Goal: Information Seeking & Learning: Learn about a topic

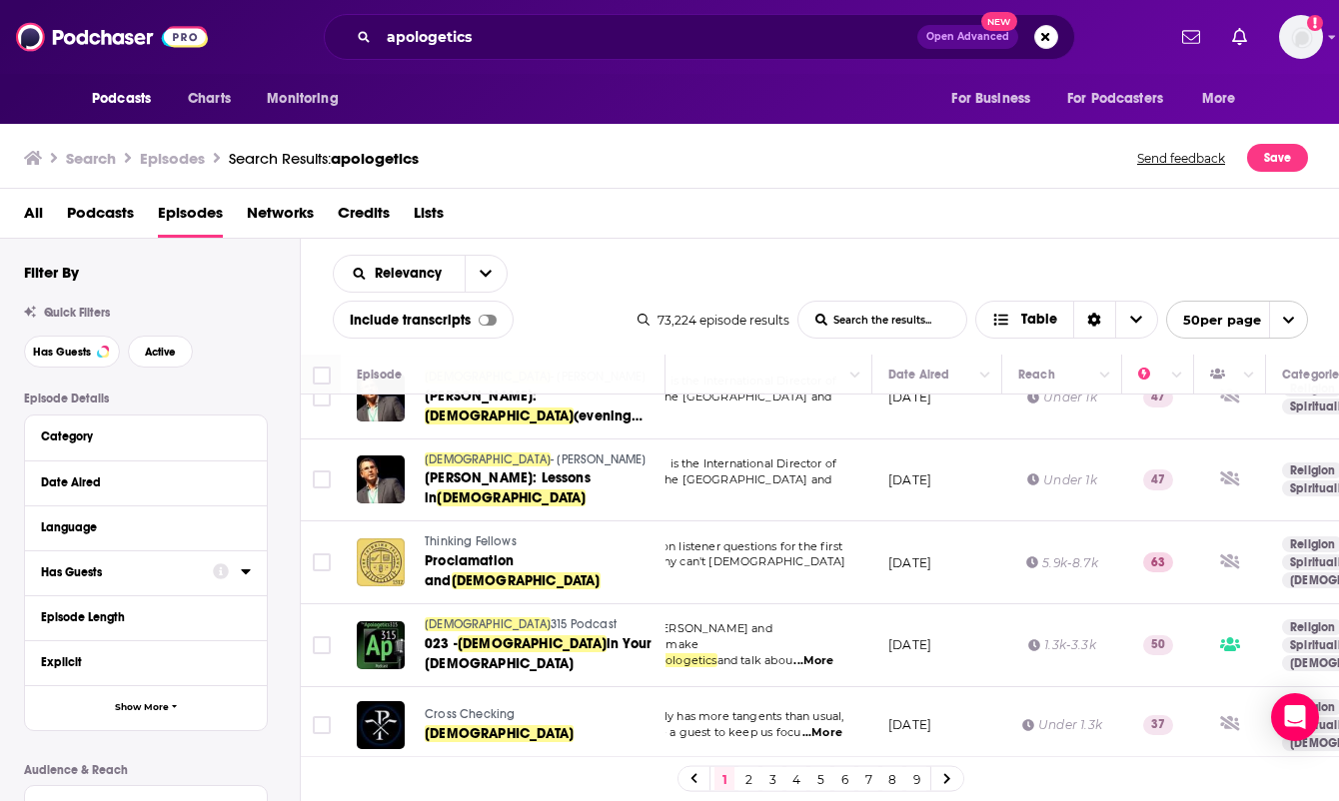
scroll to position [3497, 118]
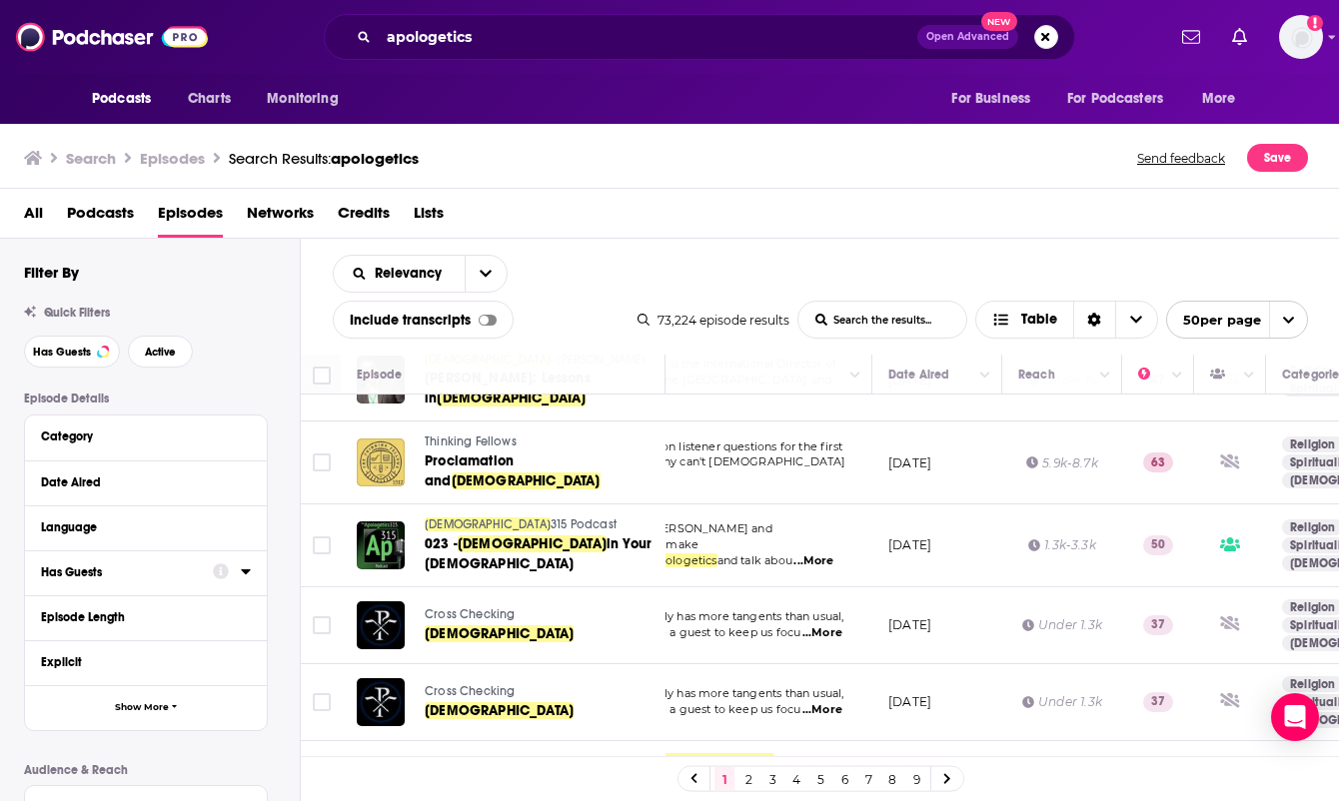
click at [818, 780] on link "5" at bounding box center [820, 779] width 20 height 24
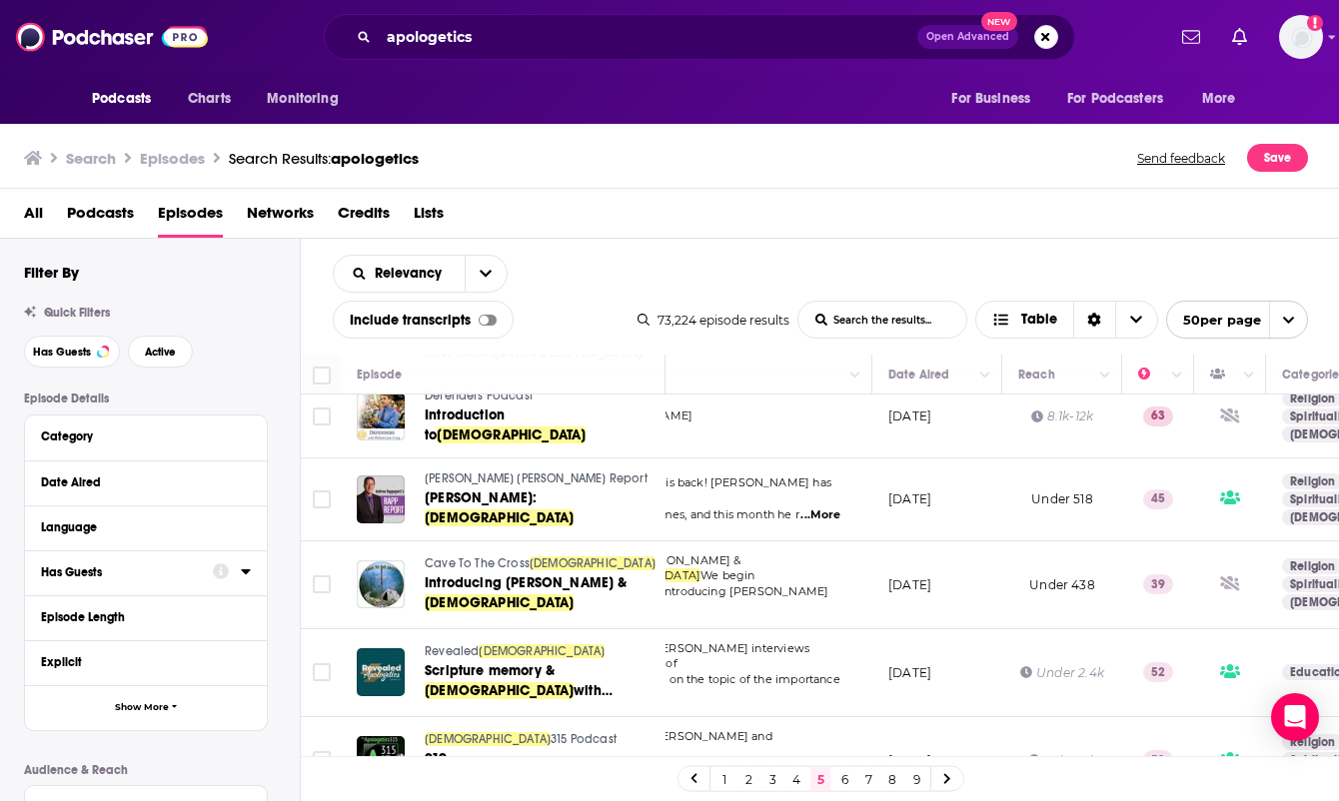
scroll to position [400, 118]
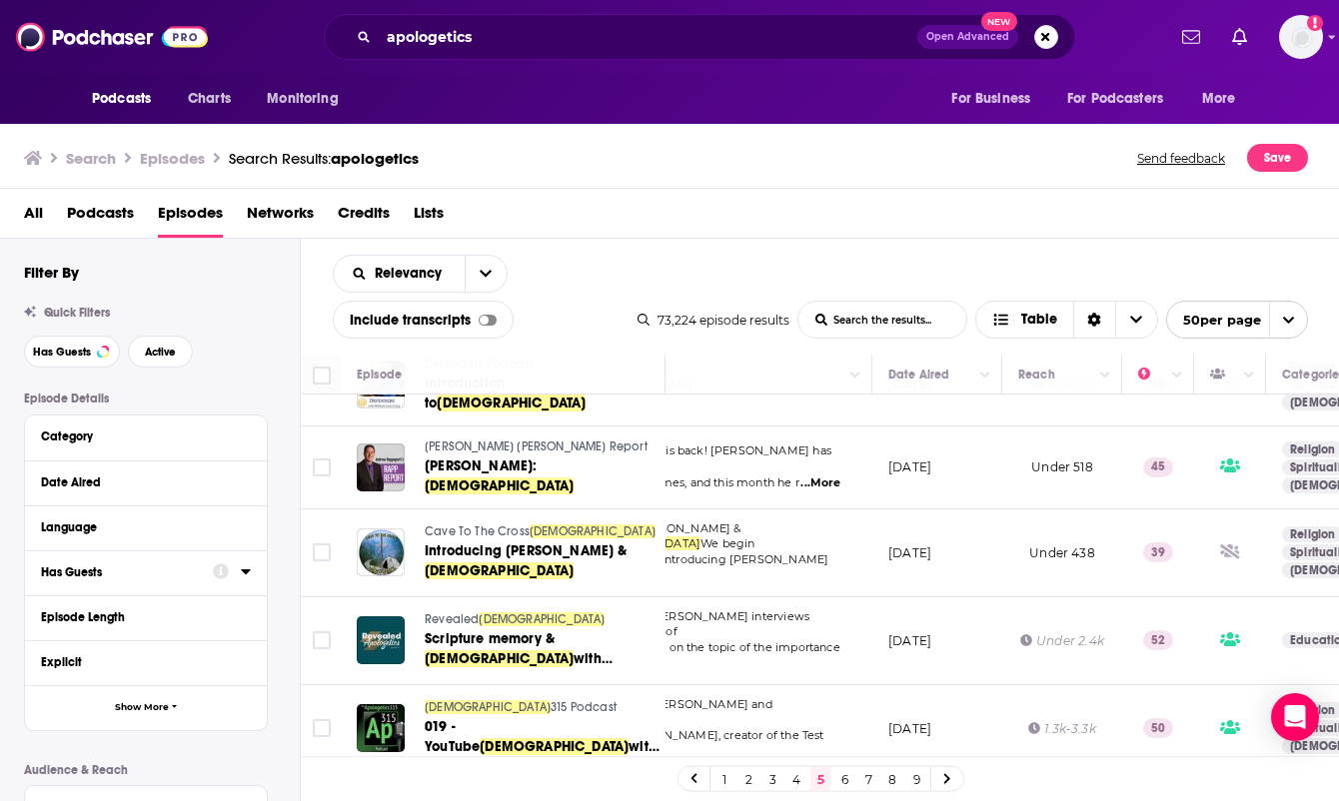
click at [922, 171] on div "Search Episodes Search Results: apologetics Send feedback Save" at bounding box center [666, 158] width 1284 height 28
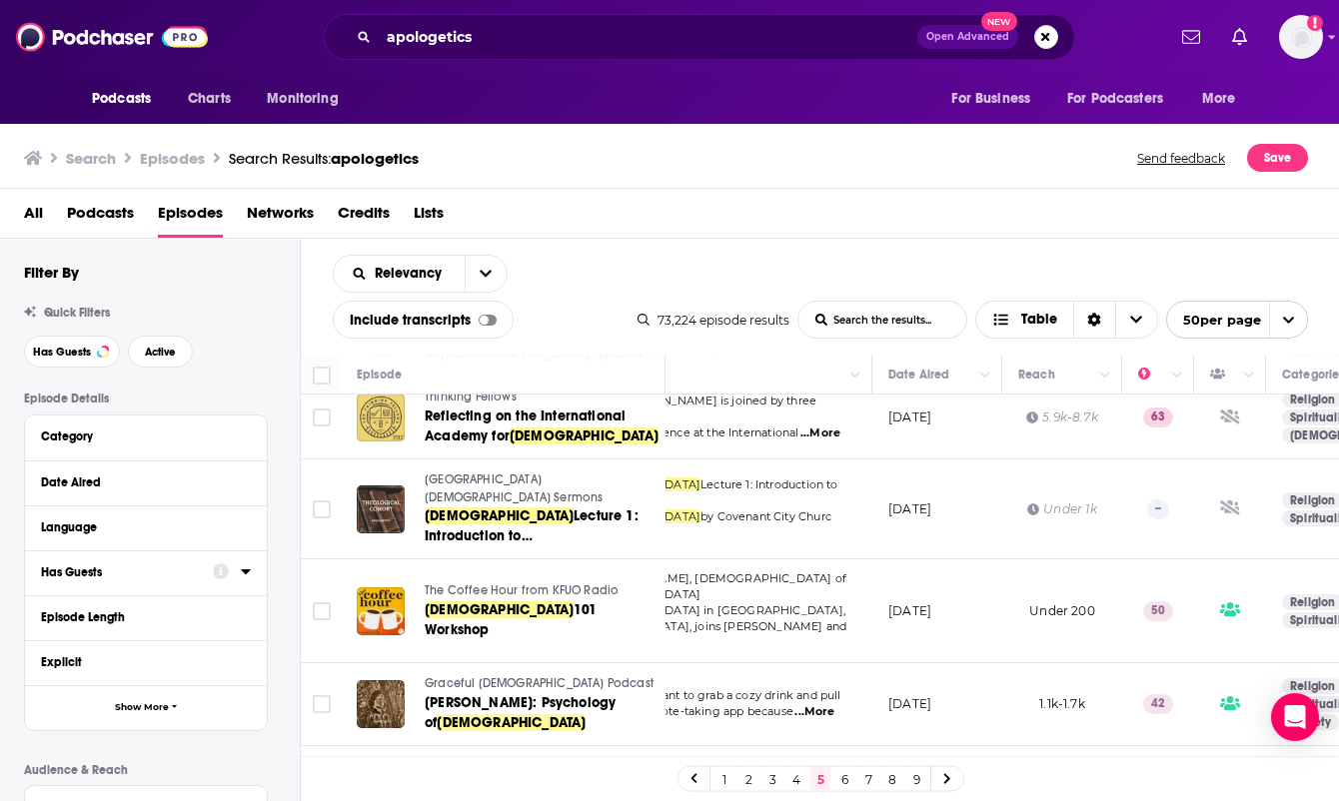
scroll to position [3097, 118]
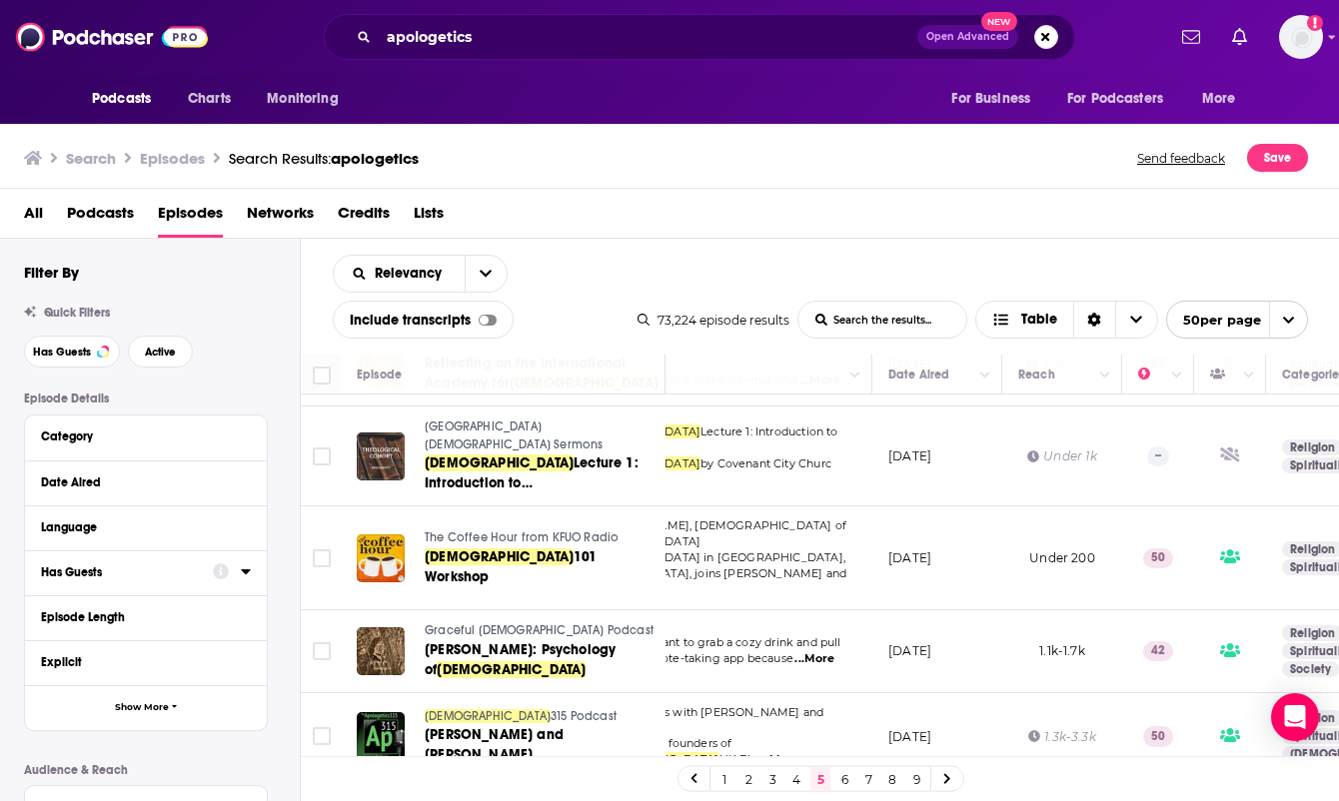
click at [943, 160] on div "Search Episodes Search Results: apologetics Send feedback Save" at bounding box center [666, 158] width 1284 height 28
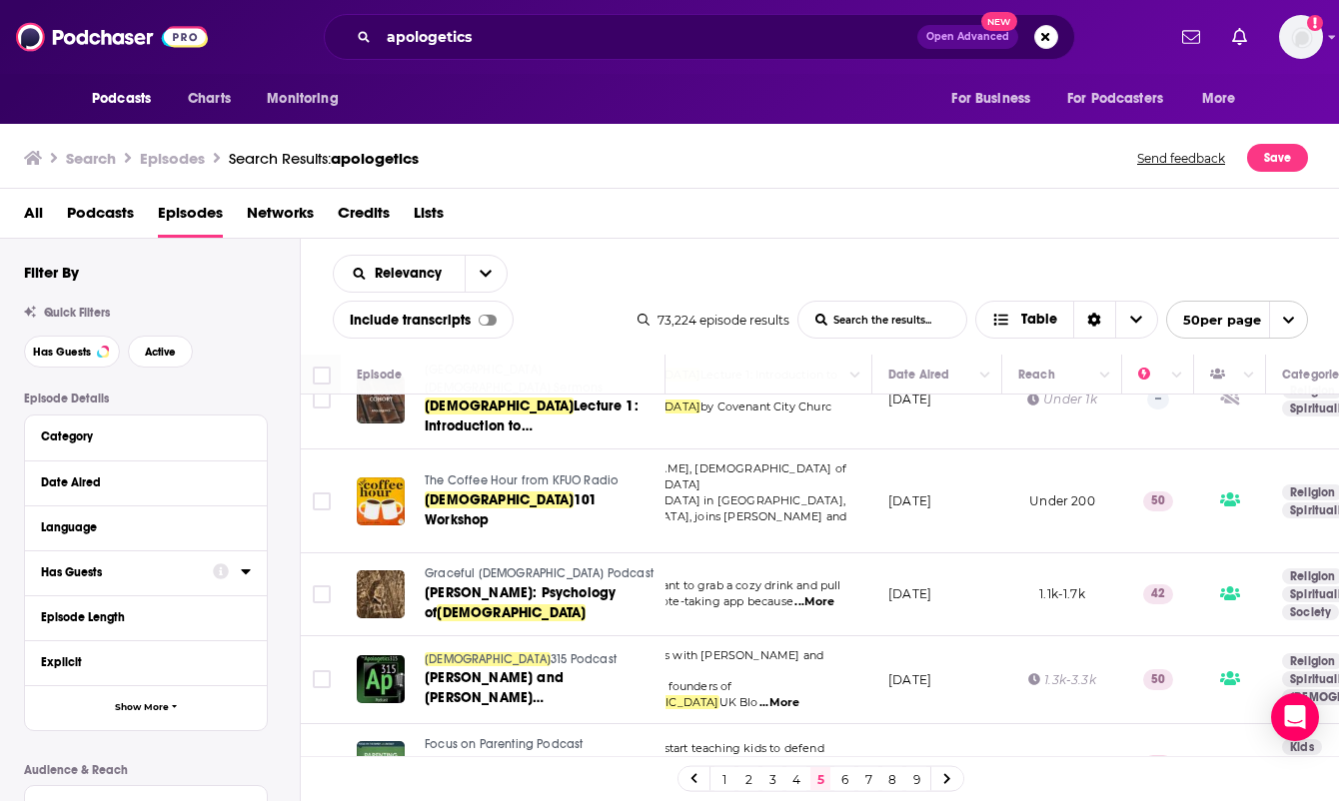
scroll to position [3197, 118]
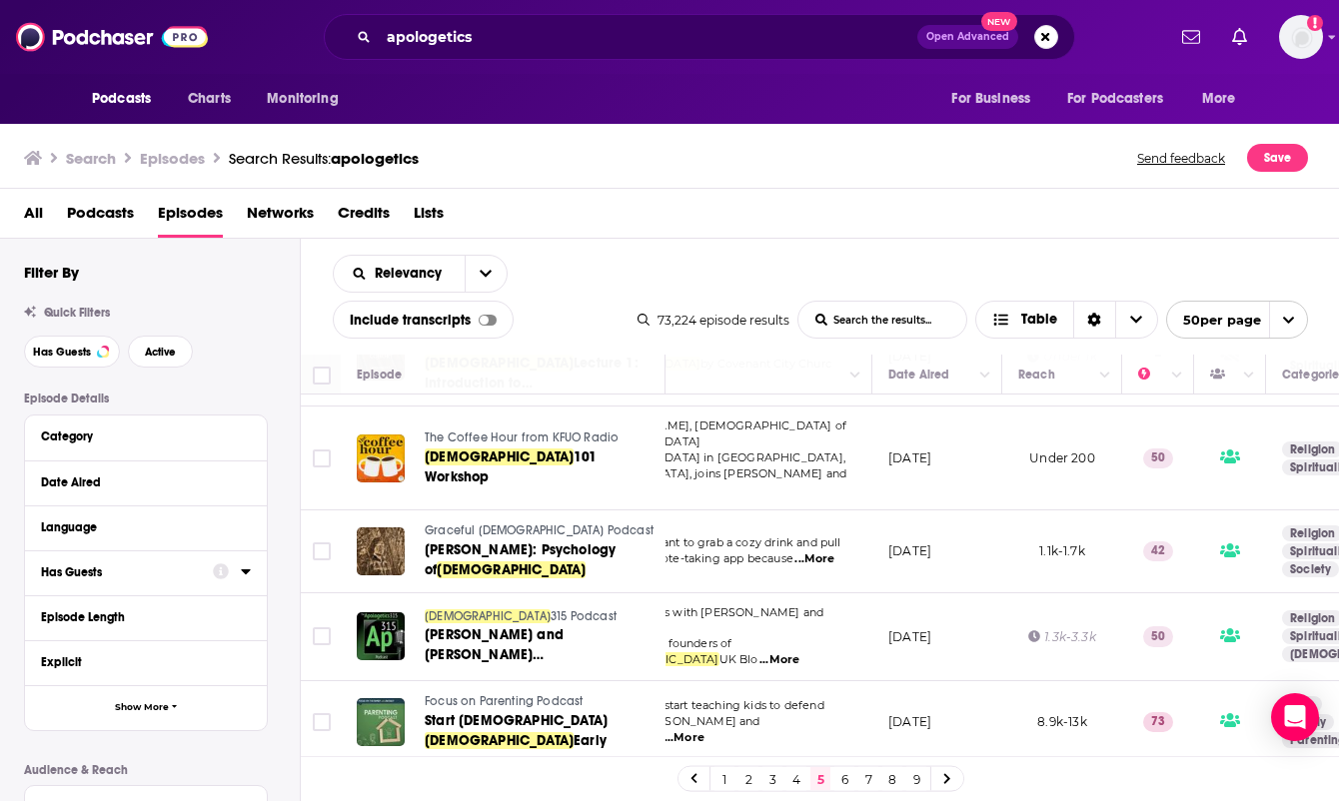
click at [841, 782] on link "6" at bounding box center [844, 779] width 20 height 24
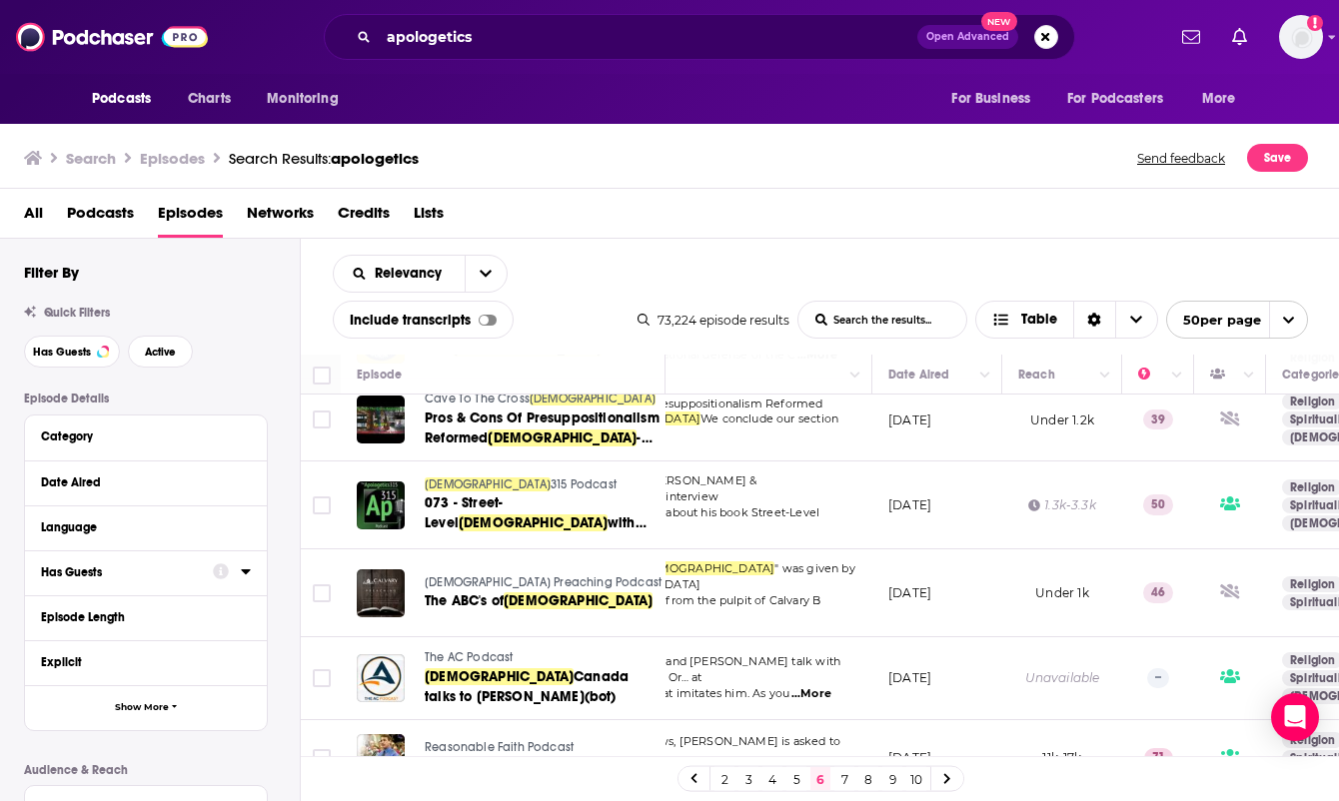
scroll to position [1499, 118]
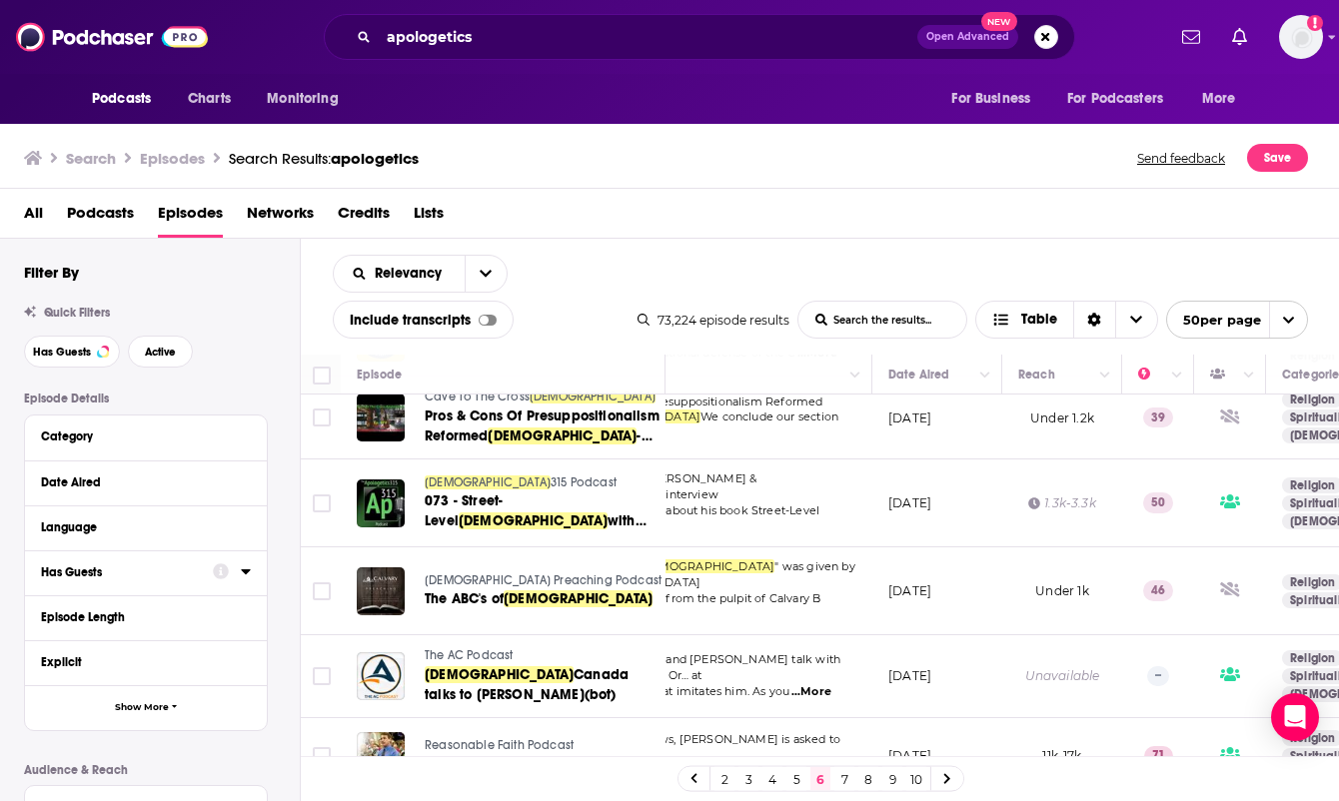
click at [901, 159] on div "Search Episodes Search Results: apologetics Send feedback Save" at bounding box center [666, 158] width 1284 height 28
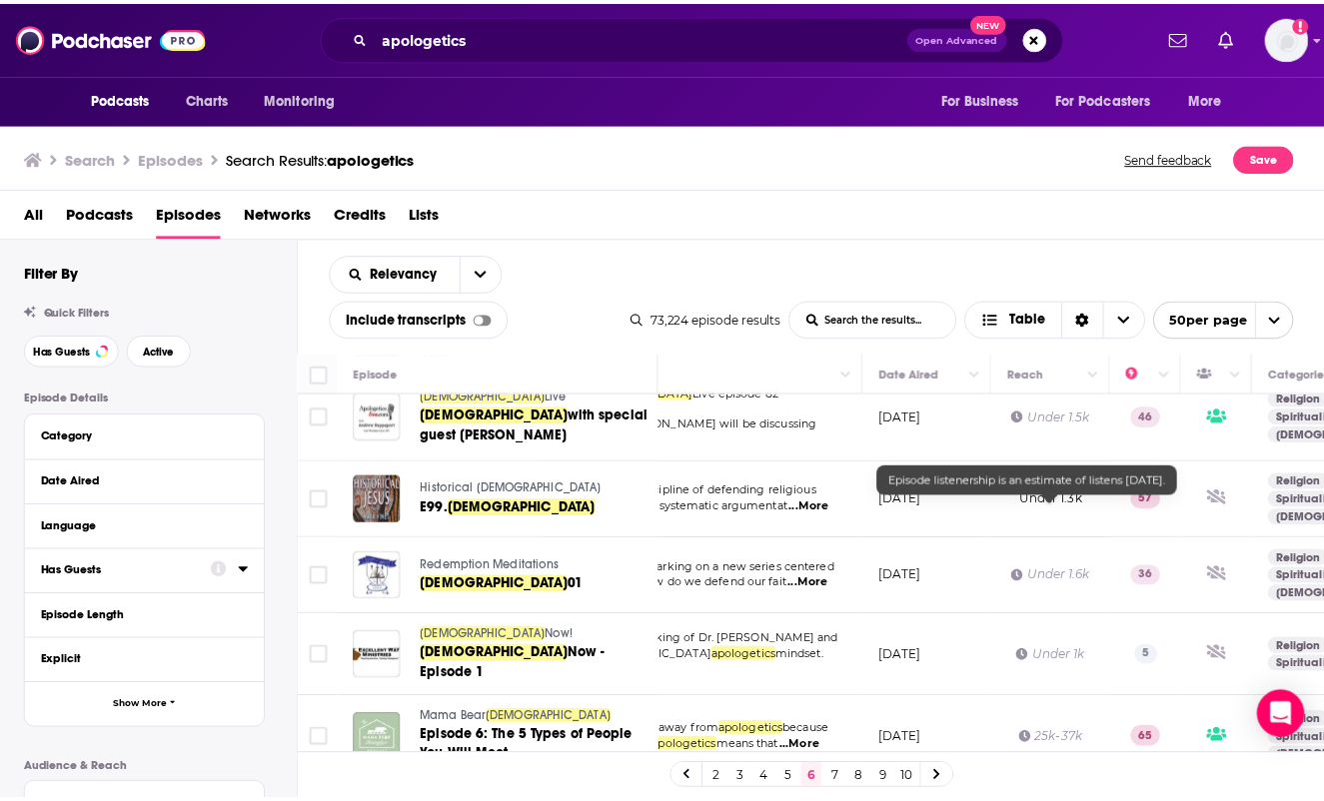
scroll to position [200, 118]
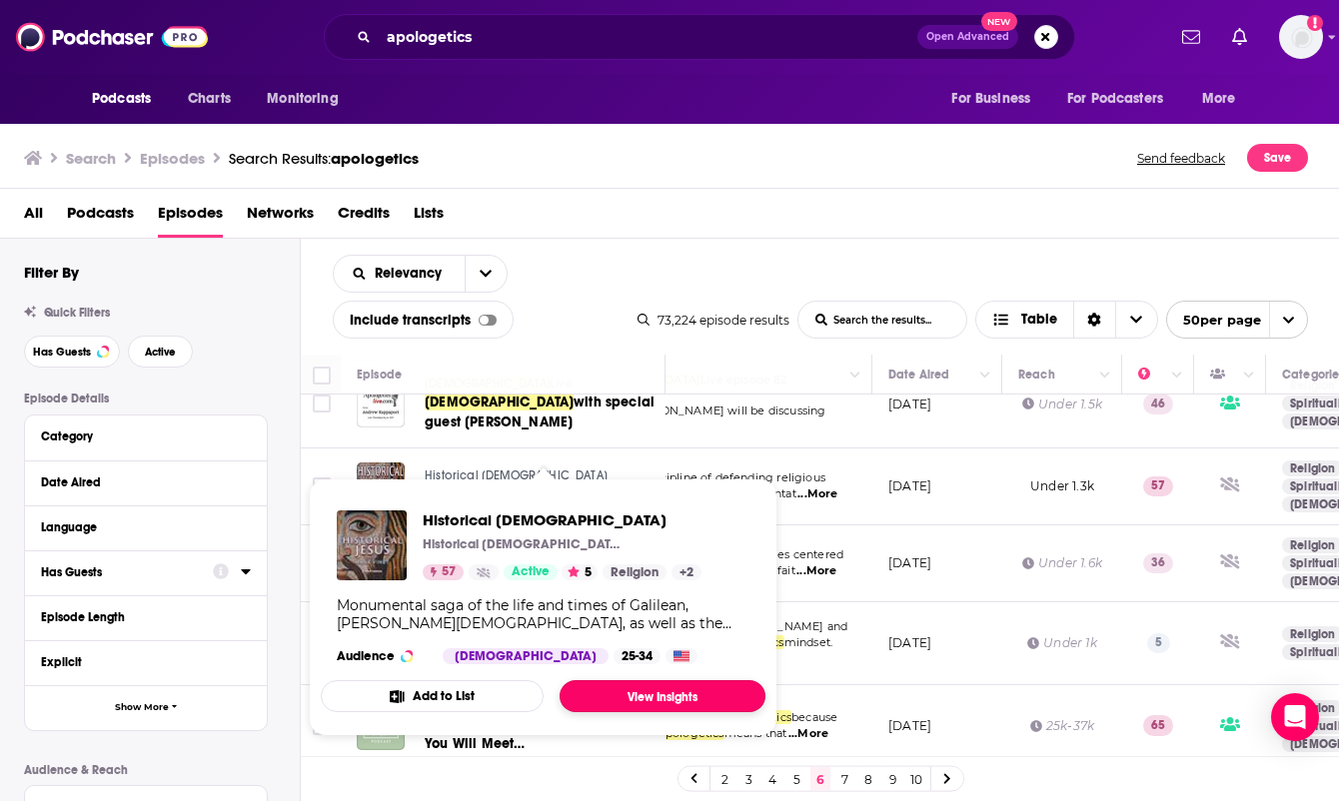
click at [637, 692] on link "View Insights" at bounding box center [663, 696] width 206 height 32
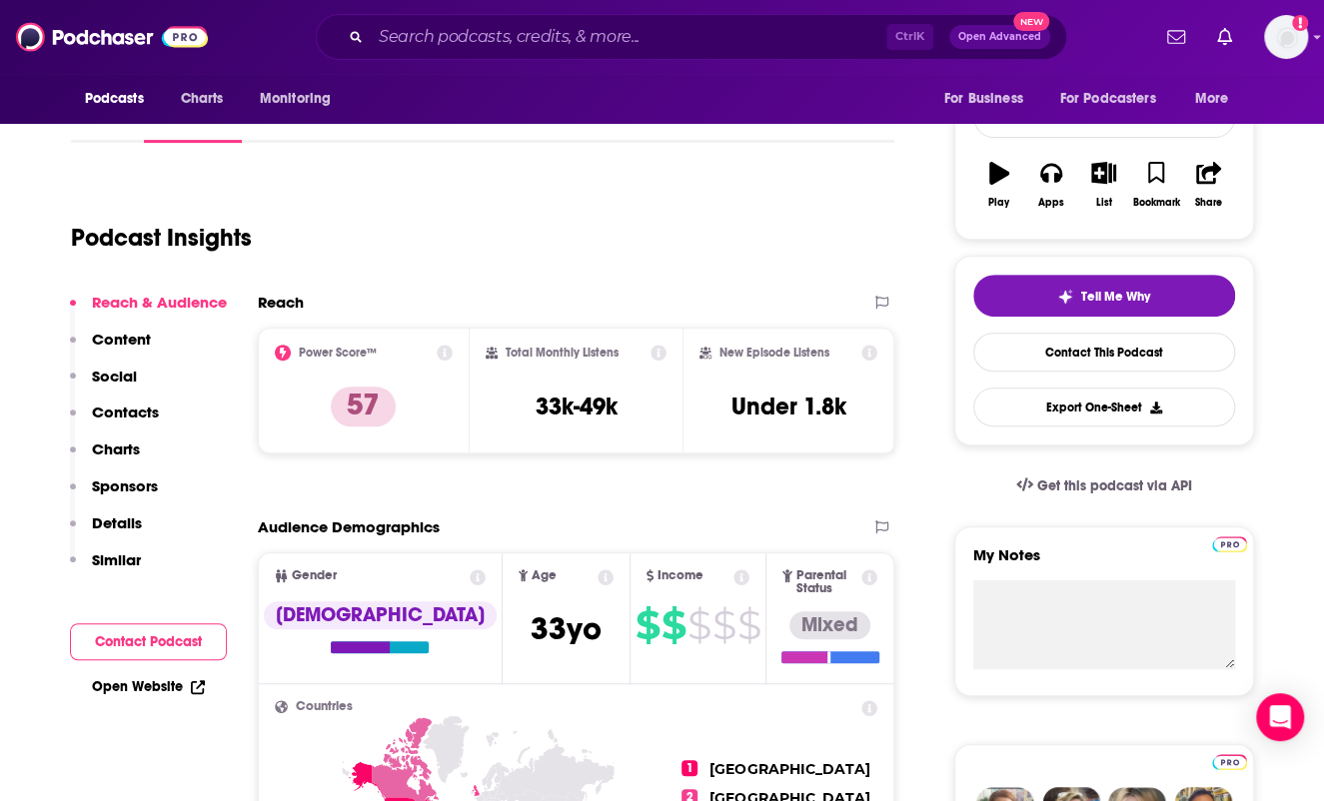
scroll to position [200, 0]
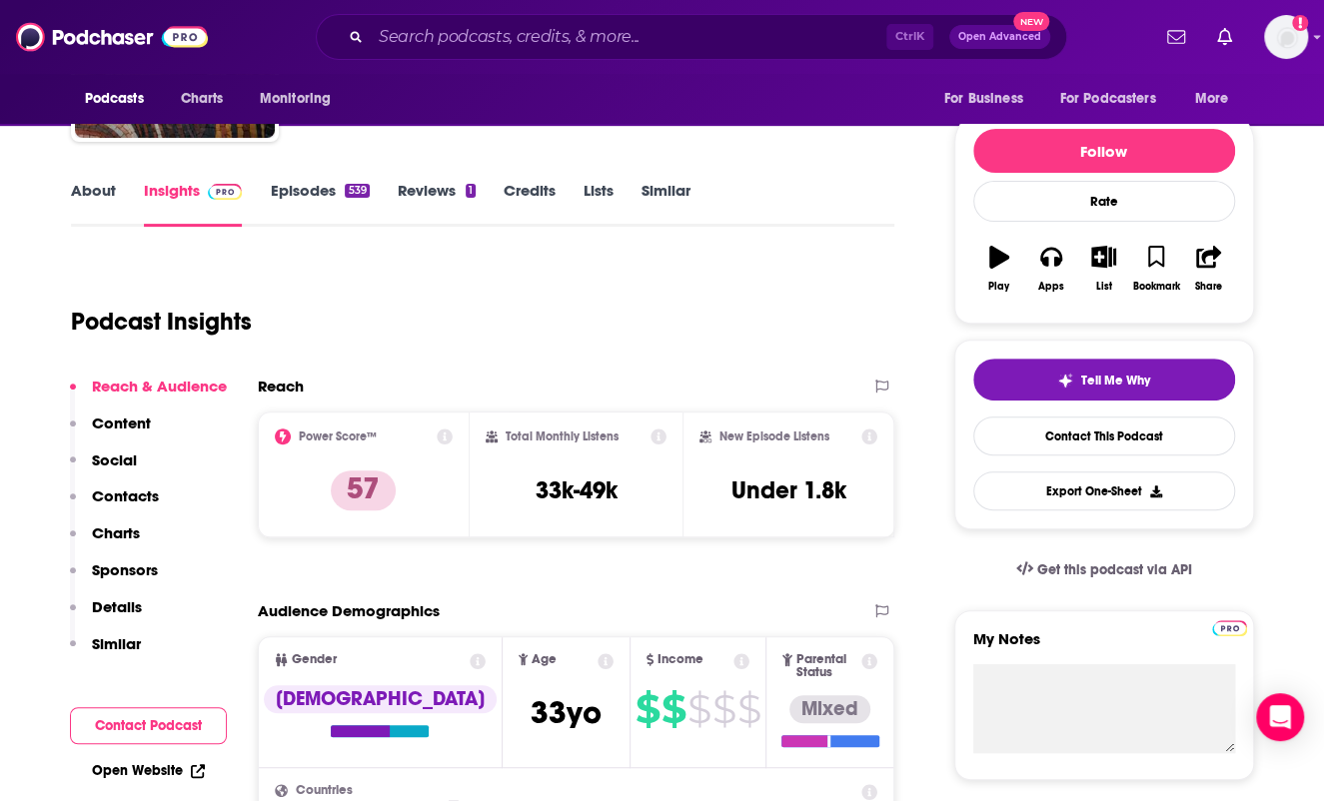
click at [288, 193] on link "Episodes 539" at bounding box center [319, 204] width 99 height 46
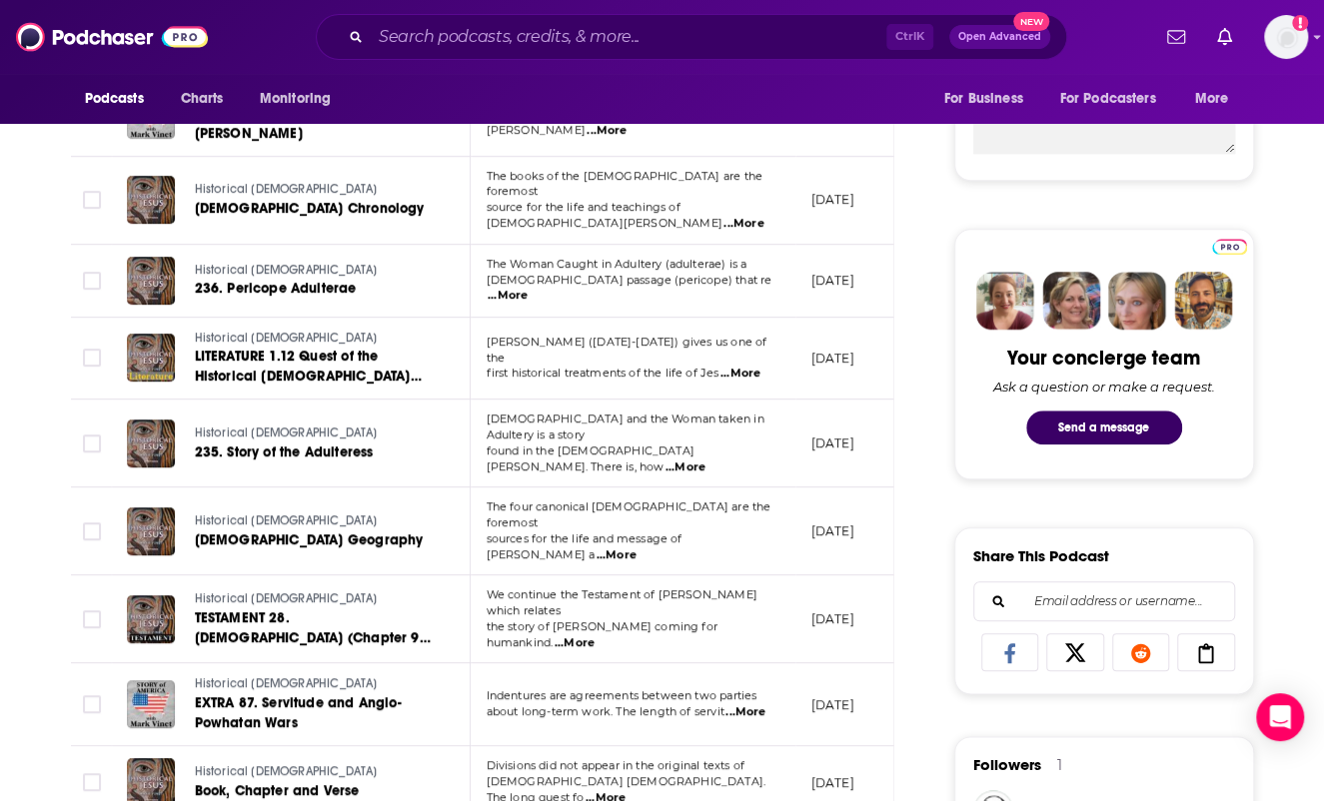
scroll to position [899, 0]
